Goal: Navigation & Orientation: Find specific page/section

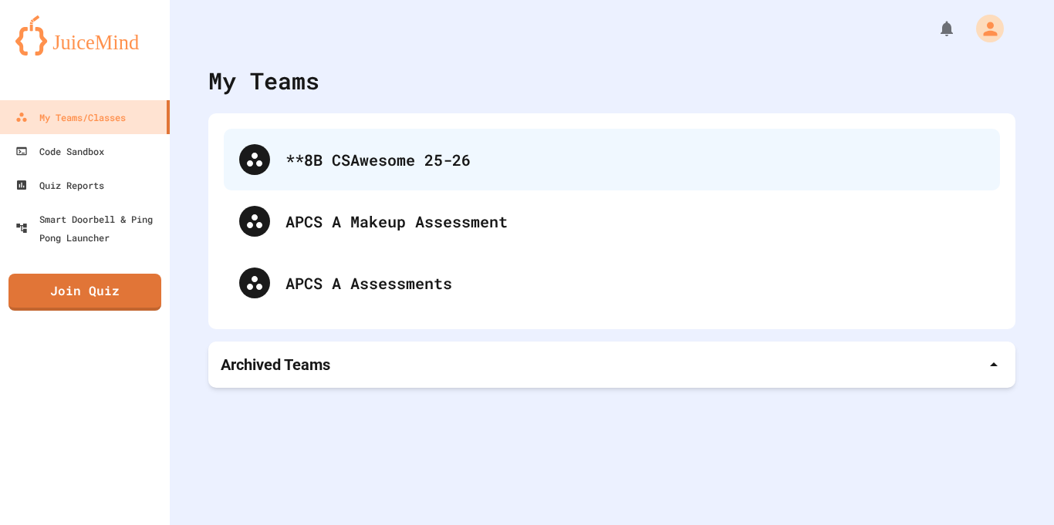
click at [462, 164] on div "**8B CSAwesome 25-26" at bounding box center [634, 159] width 699 height 23
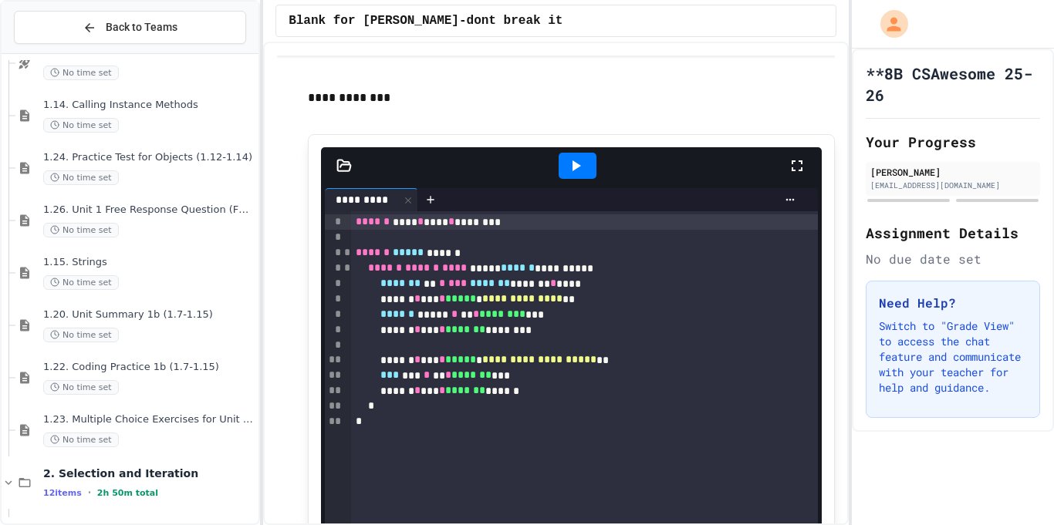
scroll to position [983, 0]
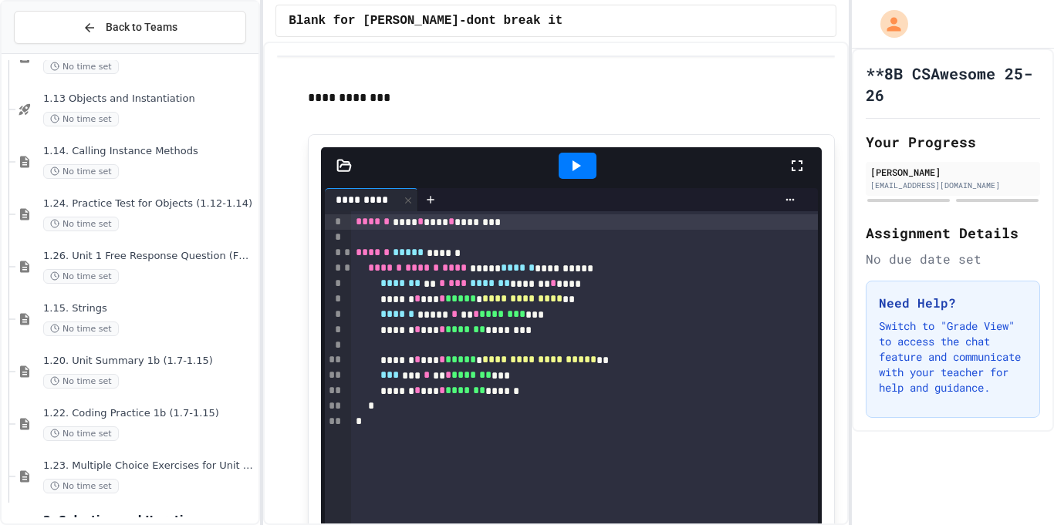
click at [59, 307] on span "1.15. Strings" at bounding box center [149, 308] width 212 height 13
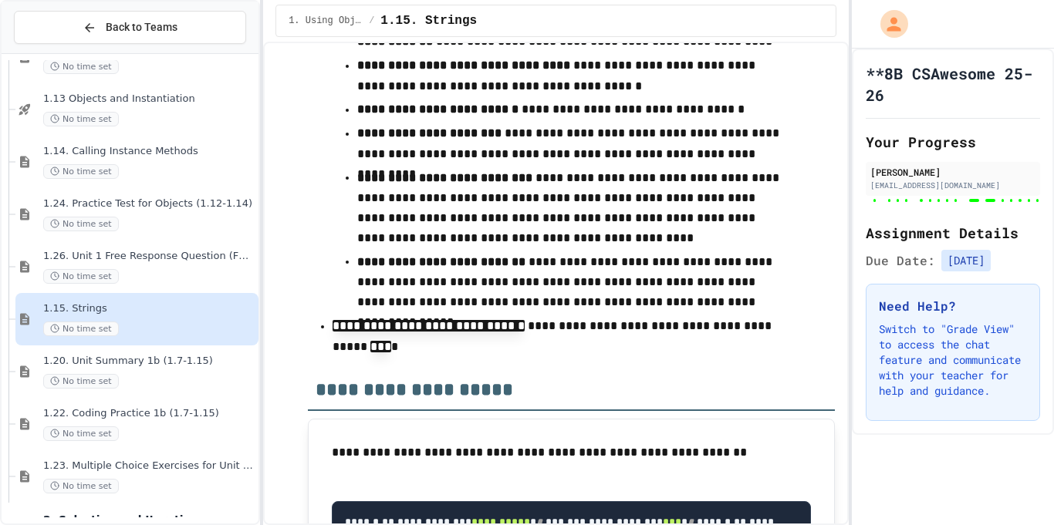
scroll to position [17787, 0]
